Goal: Task Accomplishment & Management: Manage account settings

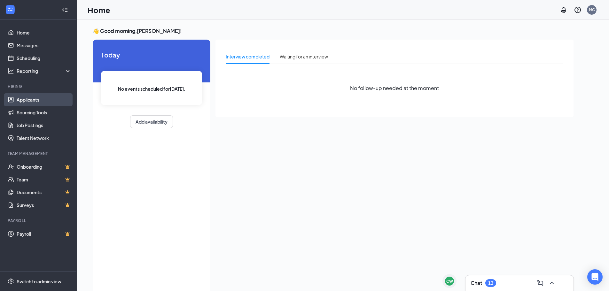
click at [28, 102] on link "Applicants" at bounding box center [44, 99] width 55 height 13
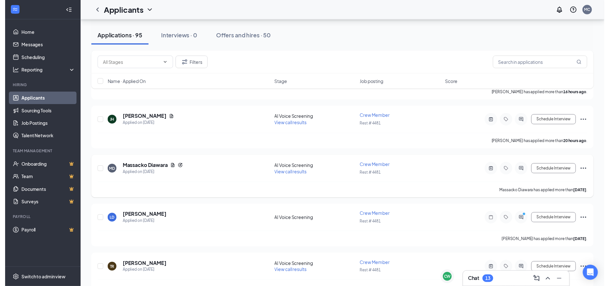
scroll to position [96, 0]
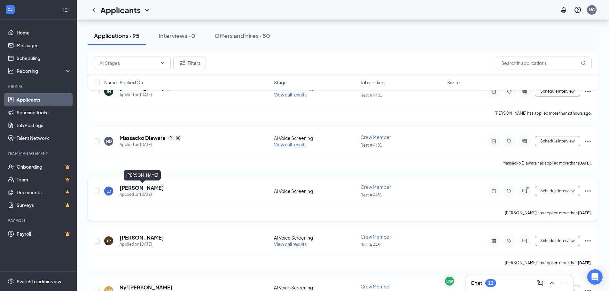
click at [145, 190] on h5 "[PERSON_NAME]" at bounding box center [142, 187] width 44 height 7
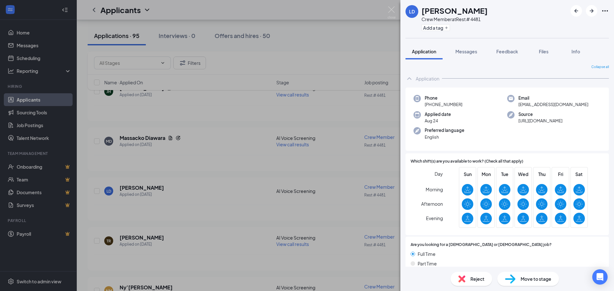
click at [541, 279] on span "Move to stage" at bounding box center [535, 279] width 31 height 7
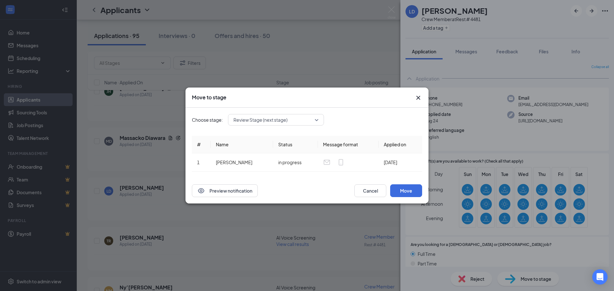
click at [267, 121] on span "Review Stage (next stage)" at bounding box center [260, 120] width 54 height 10
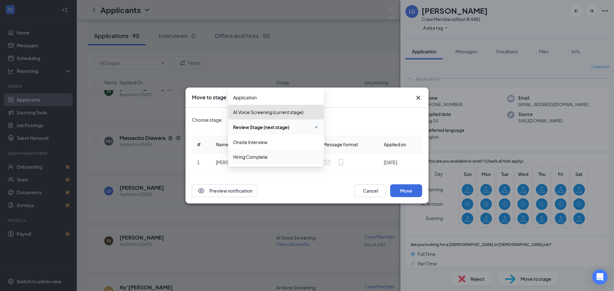
click at [251, 156] on span "Hiring Complete" at bounding box center [250, 156] width 35 height 7
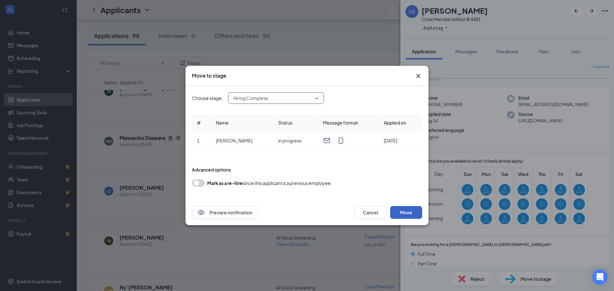
click at [403, 214] on button "Move" at bounding box center [406, 212] width 32 height 13
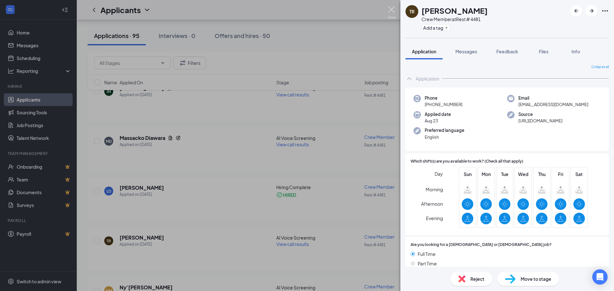
drag, startPoint x: 392, startPoint y: 11, endPoint x: 415, endPoint y: 20, distance: 25.2
click at [391, 10] on img at bounding box center [391, 12] width 8 height 12
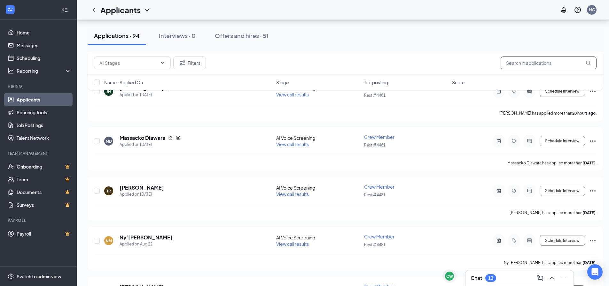
click at [525, 64] on input "text" at bounding box center [549, 63] width 96 height 13
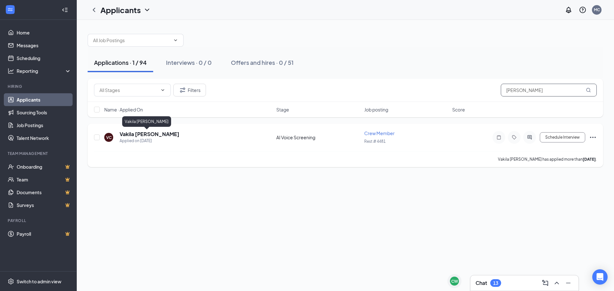
type input "[PERSON_NAME]"
click at [151, 135] on h5 "Vakila [PERSON_NAME]" at bounding box center [150, 134] width 60 height 7
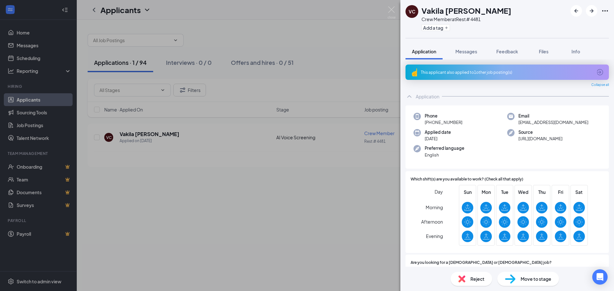
click at [510, 281] on img at bounding box center [510, 279] width 11 height 9
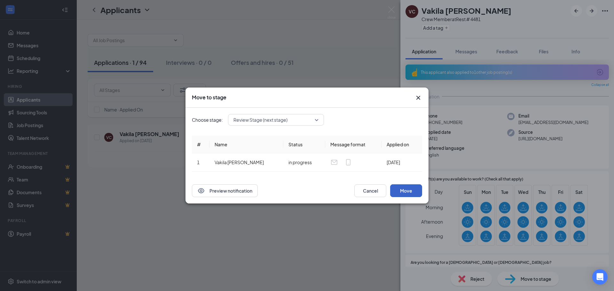
click at [405, 190] on button "Move" at bounding box center [406, 190] width 32 height 13
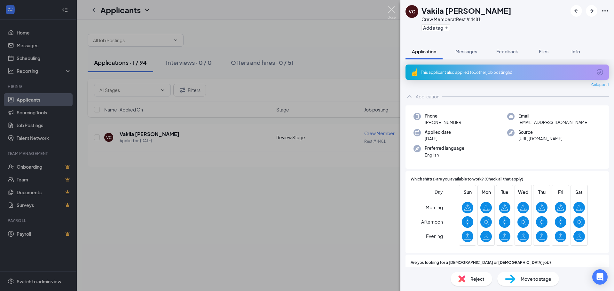
click at [390, 13] on img at bounding box center [391, 12] width 8 height 12
